Goal: Register for event/course

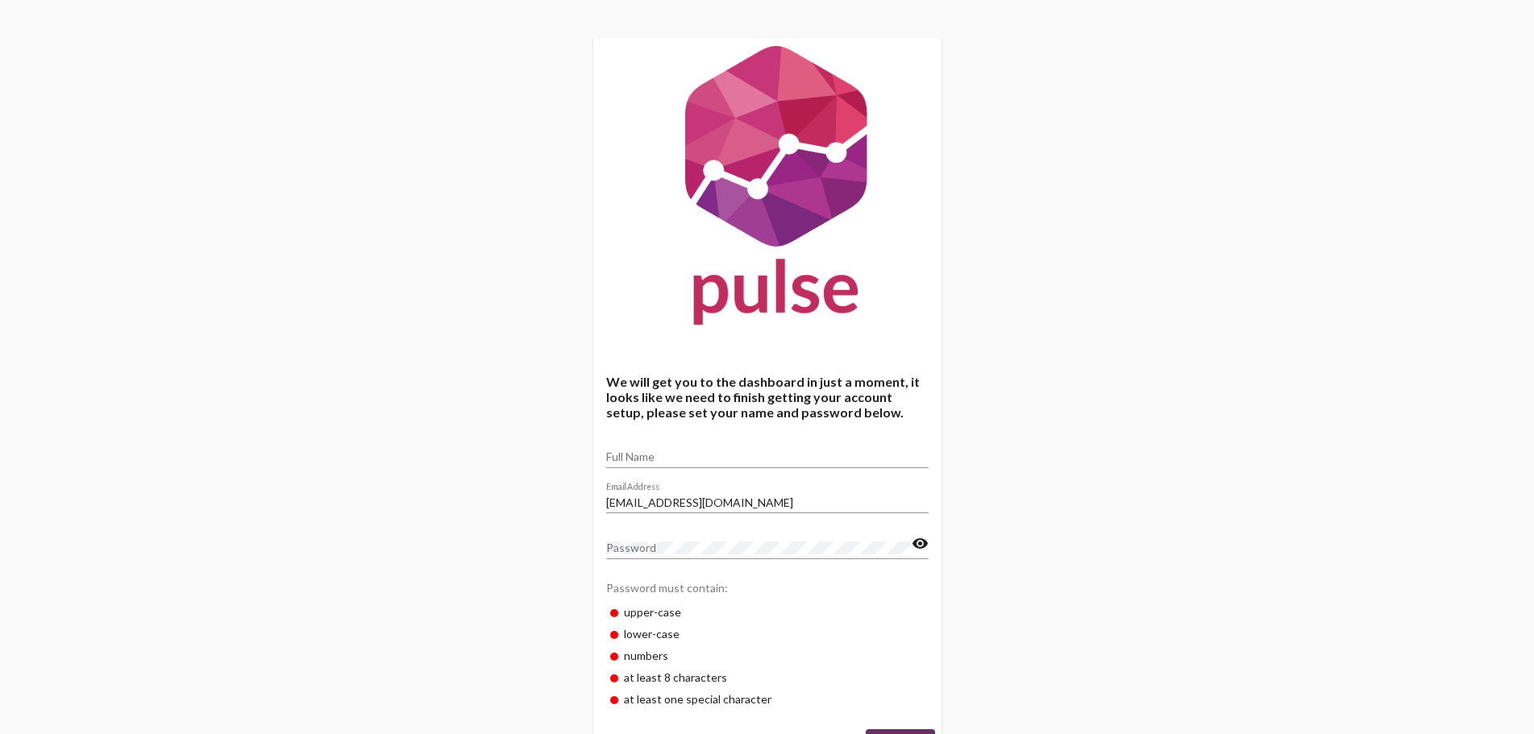
click at [746, 451] on input "Full Name" at bounding box center [767, 457] width 322 height 13
type input "[PERSON_NAME]"
click at [1070, 562] on div "We will get you to the dashboard in just a moment, it looks like we need to fin…" at bounding box center [767, 401] width 1534 height 803
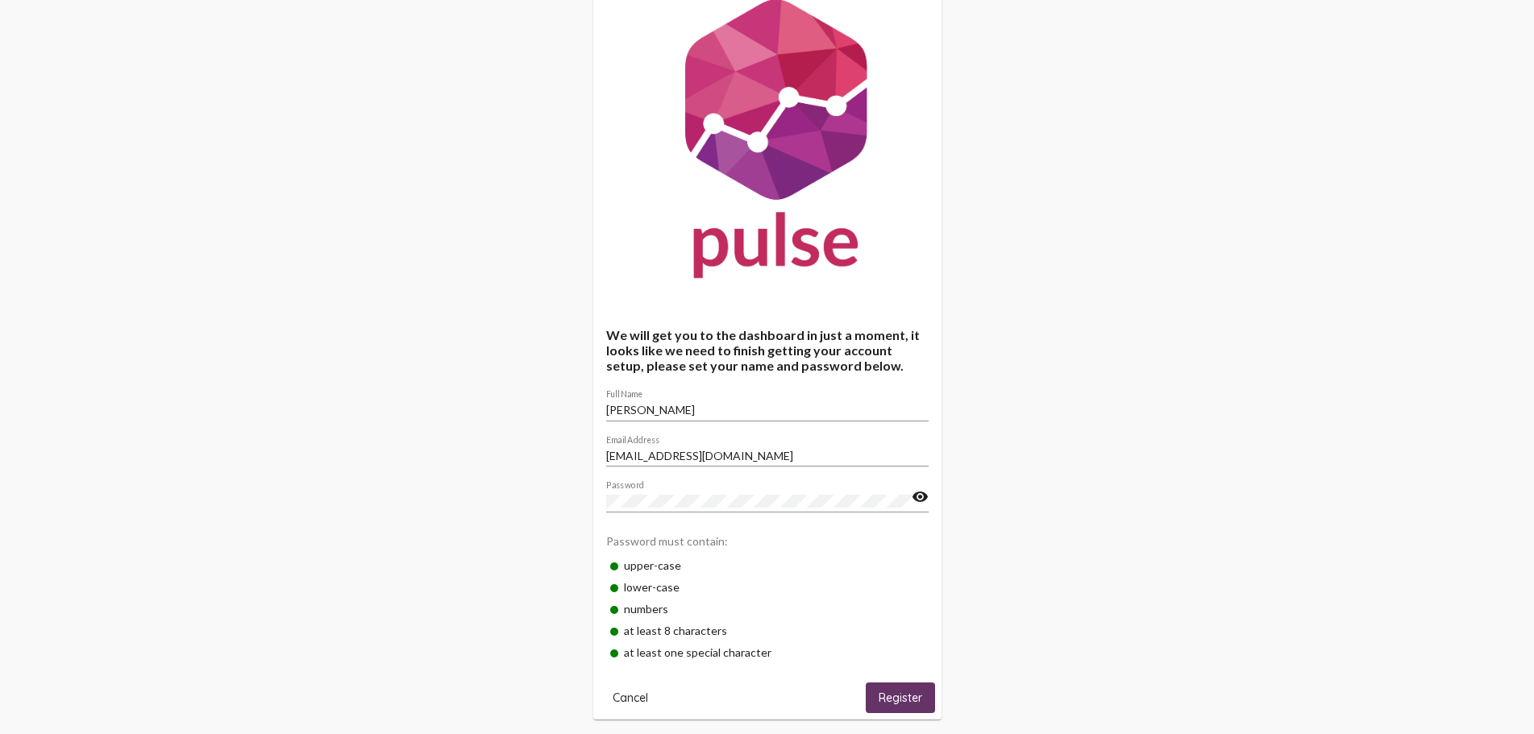
scroll to position [69, 0]
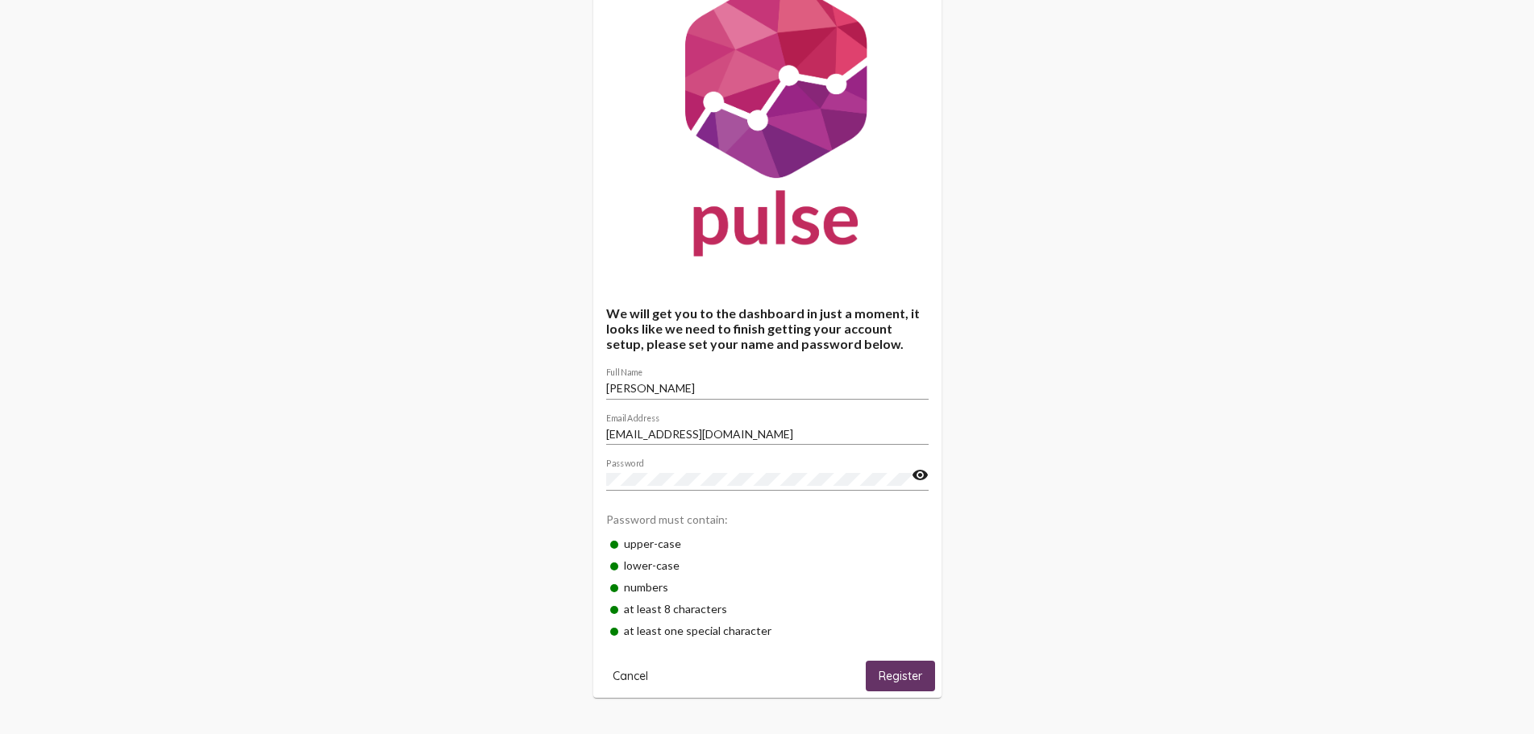
click at [849, 685] on mat-card-actions "Cancel Register" at bounding box center [767, 673] width 335 height 36
click at [895, 672] on span "Register" at bounding box center [901, 677] width 44 height 15
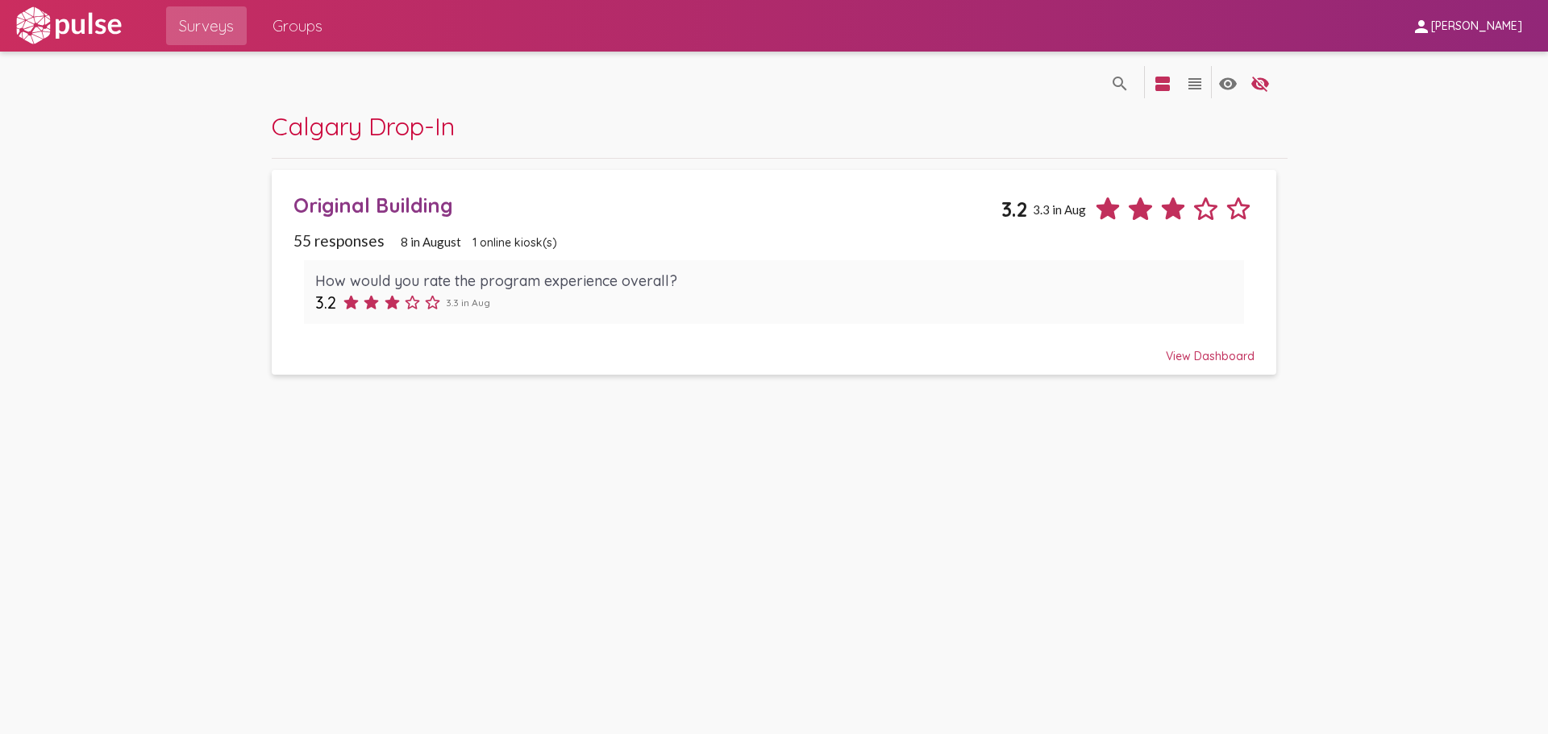
click at [627, 251] on div "How would you rate the program experience overall? 3.2 3.3 in Aug" at bounding box center [773, 292] width 961 height 85
